Goal: Transaction & Acquisition: Purchase product/service

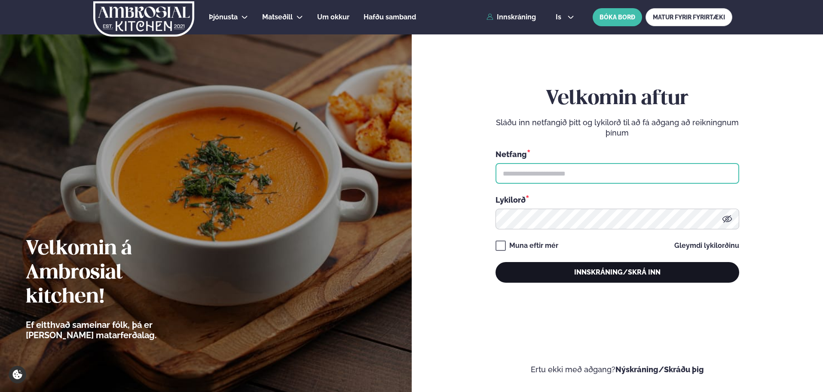
type input "**********"
click at [512, 279] on button "Innskráning/Skrá inn" at bounding box center [618, 272] width 244 height 21
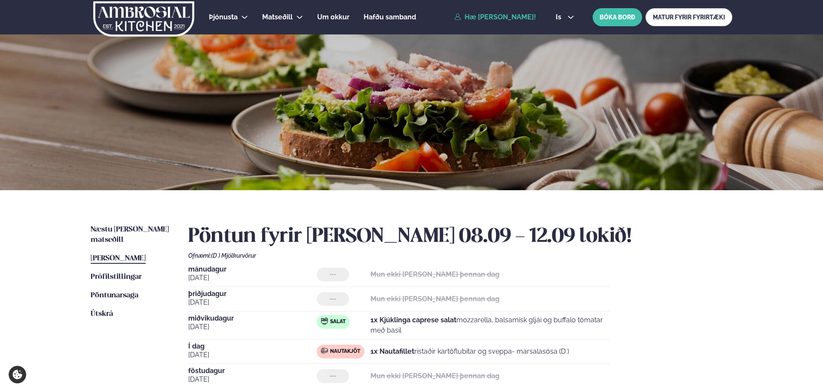
click at [487, 243] on h2 "Pöntun fyrir [PERSON_NAME] 08.09 - 12.09 lokið!" at bounding box center [460, 236] width 544 height 24
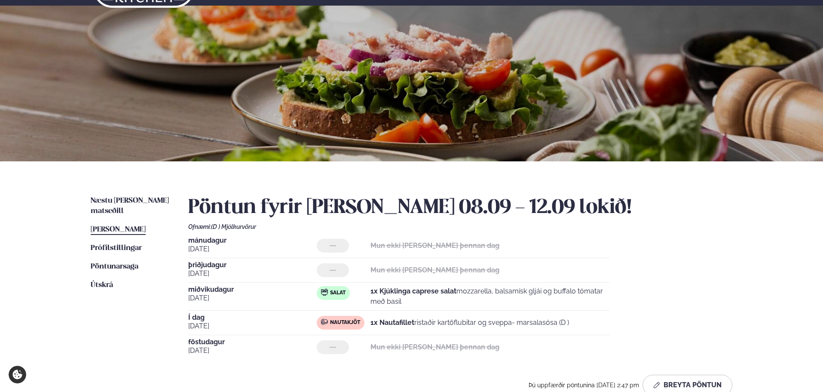
click at [121, 193] on div "Næstu [PERSON_NAME] matseðill Næsta vika [PERSON_NAME] matseðill [PERSON_NAME] …" at bounding box center [411, 297] width 693 height 272
click at [121, 201] on span "Næstu [PERSON_NAME] matseðill" at bounding box center [130, 206] width 78 height 18
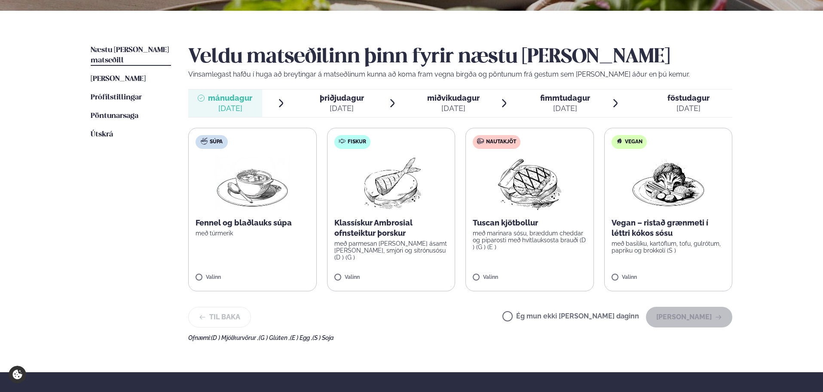
scroll to position [201, 0]
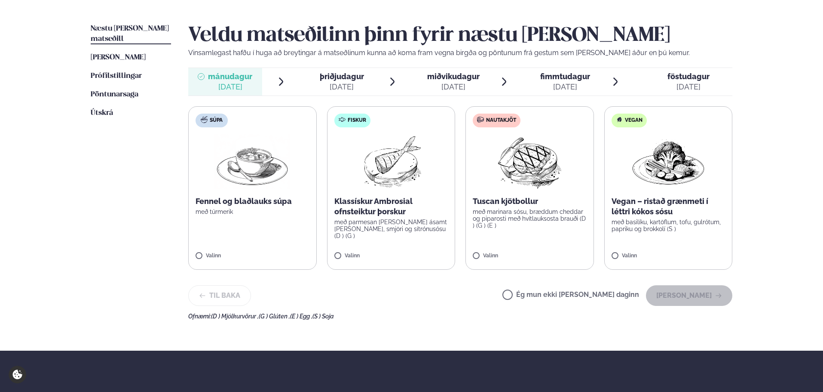
click at [556, 274] on div "Veldu matseðilinn þinn fyrir næstu [PERSON_NAME] Vinsamlegast hafðu í huga að b…" at bounding box center [460, 172] width 544 height 296
click at [557, 300] on label "Ég mun ekki [PERSON_NAME] daginn" at bounding box center [570, 295] width 137 height 9
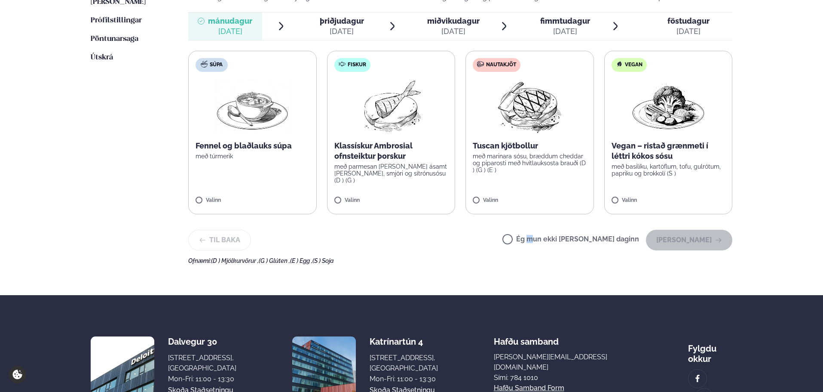
scroll to position [258, 0]
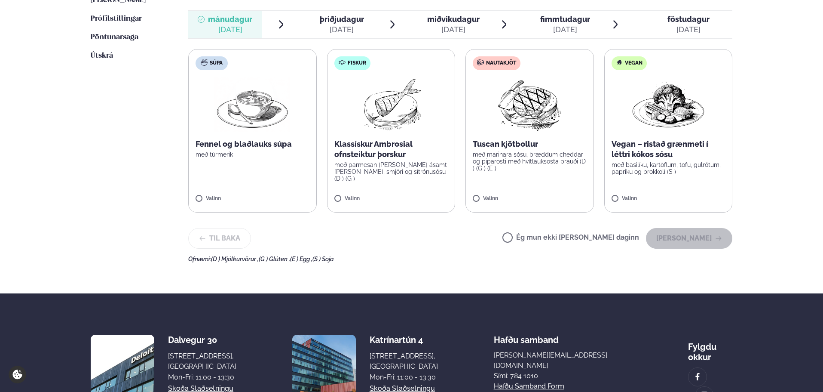
click at [547, 231] on div "Ég mun ekki [PERSON_NAME] daginn [PERSON_NAME]" at bounding box center [617, 238] width 230 height 21
click at [542, 236] on label "Ég mun ekki [PERSON_NAME] daginn" at bounding box center [570, 238] width 137 height 9
click at [718, 234] on button "[PERSON_NAME]" at bounding box center [689, 238] width 86 height 21
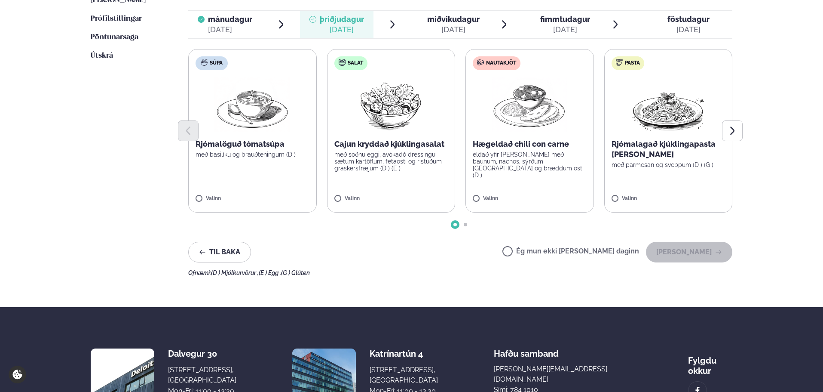
click at [642, 160] on div "Rjómalagað kjúklingapasta [PERSON_NAME] með parmesan og sveppum (D ) (G )" at bounding box center [669, 153] width 114 height 29
click at [738, 128] on button "Next slide" at bounding box center [732, 130] width 21 height 21
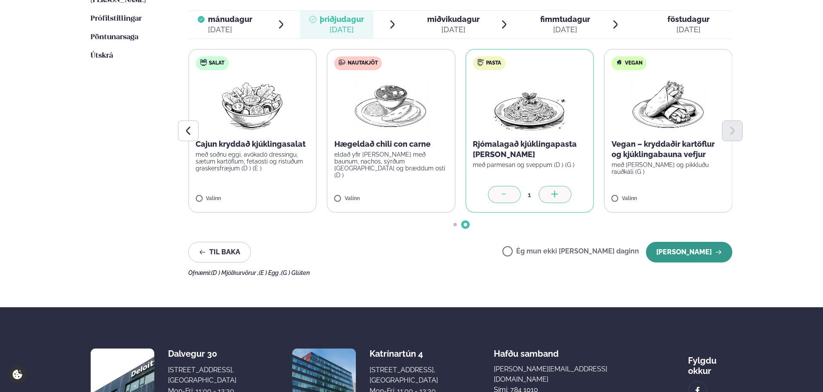
click at [692, 254] on button "[PERSON_NAME]" at bounding box center [689, 252] width 86 height 21
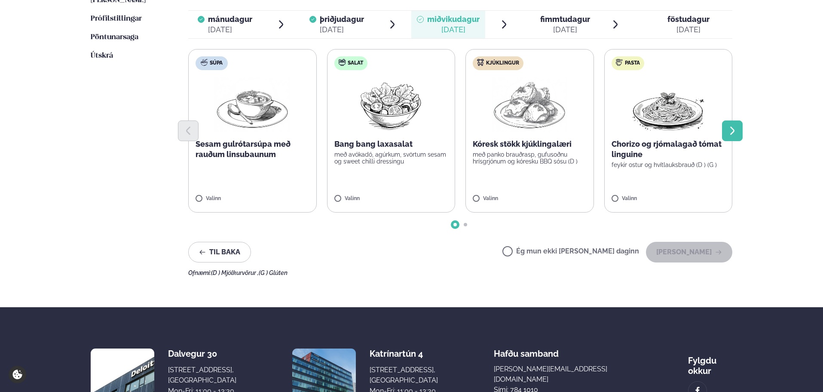
click at [727, 128] on button "Next slide" at bounding box center [732, 130] width 21 height 21
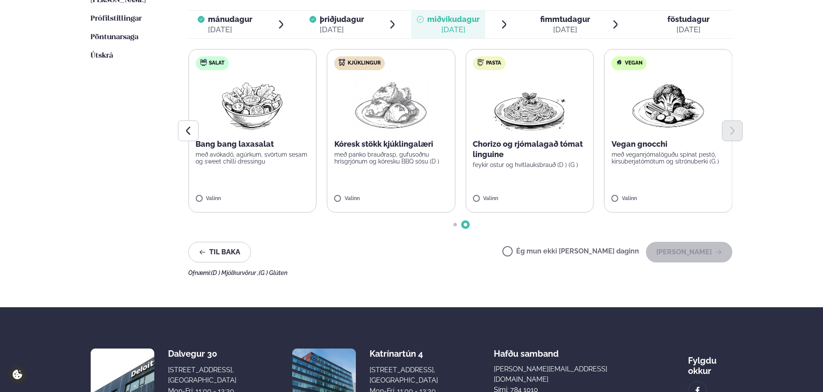
click at [661, 175] on label "Vegan Vegan gnocchi með veganrjómalöguðu spínat pestó, kirsuberjatómötum og sít…" at bounding box center [668, 130] width 129 height 163
click at [187, 126] on icon "Previous slide" at bounding box center [188, 130] width 10 height 10
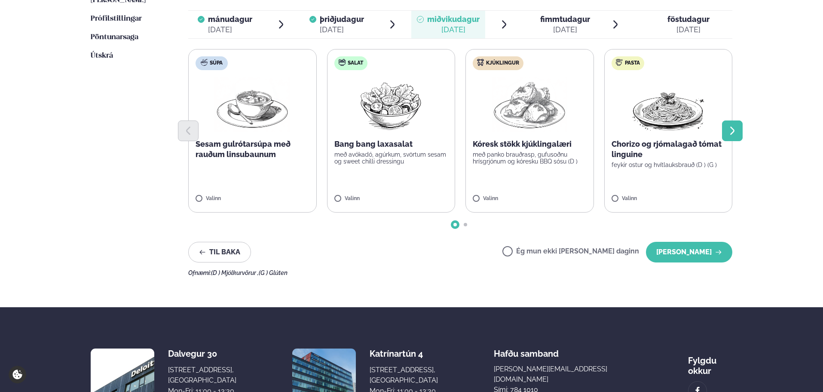
click at [730, 130] on icon "Next slide" at bounding box center [732, 130] width 10 height 10
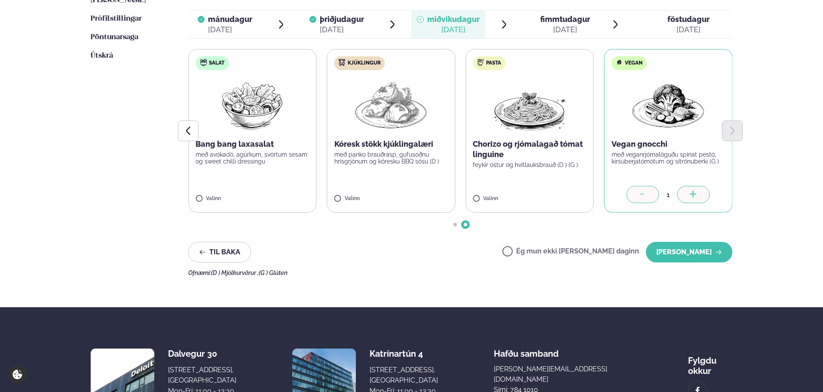
click at [388, 174] on label "Kjúklingur Kóresk stökk kjúklingalæri með panko brauðrasp, gufusoðnu hrísgrjónu…" at bounding box center [391, 130] width 129 height 163
click at [371, 187] on div at bounding box center [365, 194] width 33 height 17
click at [688, 264] on div "Veldu matseðilinn þinn fyrir næstu [PERSON_NAME] Vinsamlegast hafðu í huga að b…" at bounding box center [460, 120] width 544 height 309
click at [687, 252] on button "[PERSON_NAME]" at bounding box center [689, 252] width 86 height 21
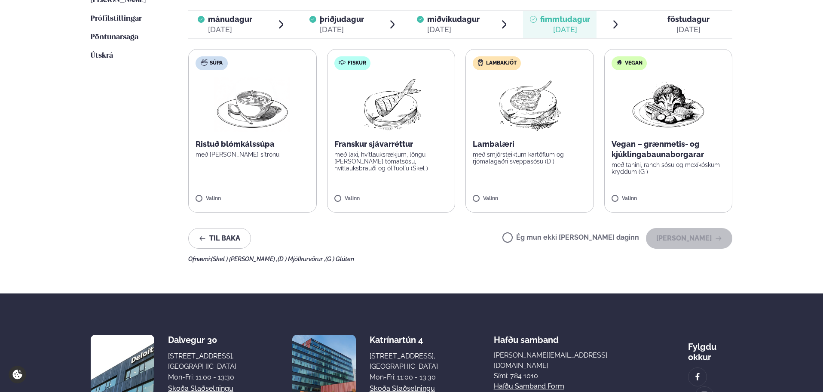
click at [544, 239] on label "Ég mun ekki [PERSON_NAME] daginn" at bounding box center [570, 238] width 137 height 9
click at [697, 242] on button "[PERSON_NAME]" at bounding box center [689, 238] width 86 height 21
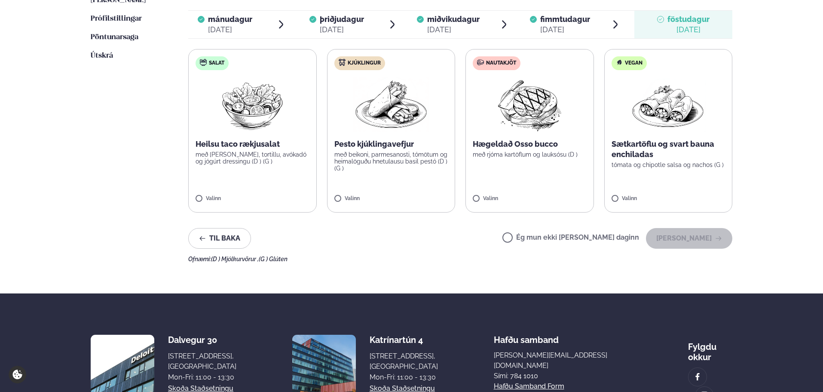
click at [591, 234] on label "Ég mun ekki [PERSON_NAME] daginn" at bounding box center [570, 238] width 137 height 9
click at [688, 239] on button "[PERSON_NAME]" at bounding box center [689, 238] width 86 height 21
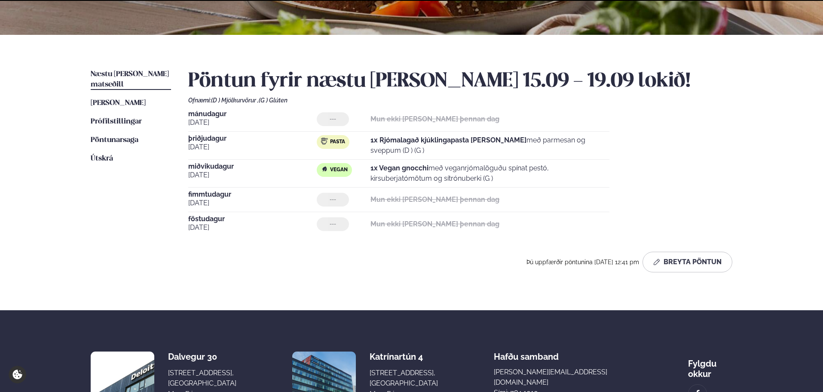
scroll to position [248, 0]
